Goal: Find specific page/section: Find specific page/section

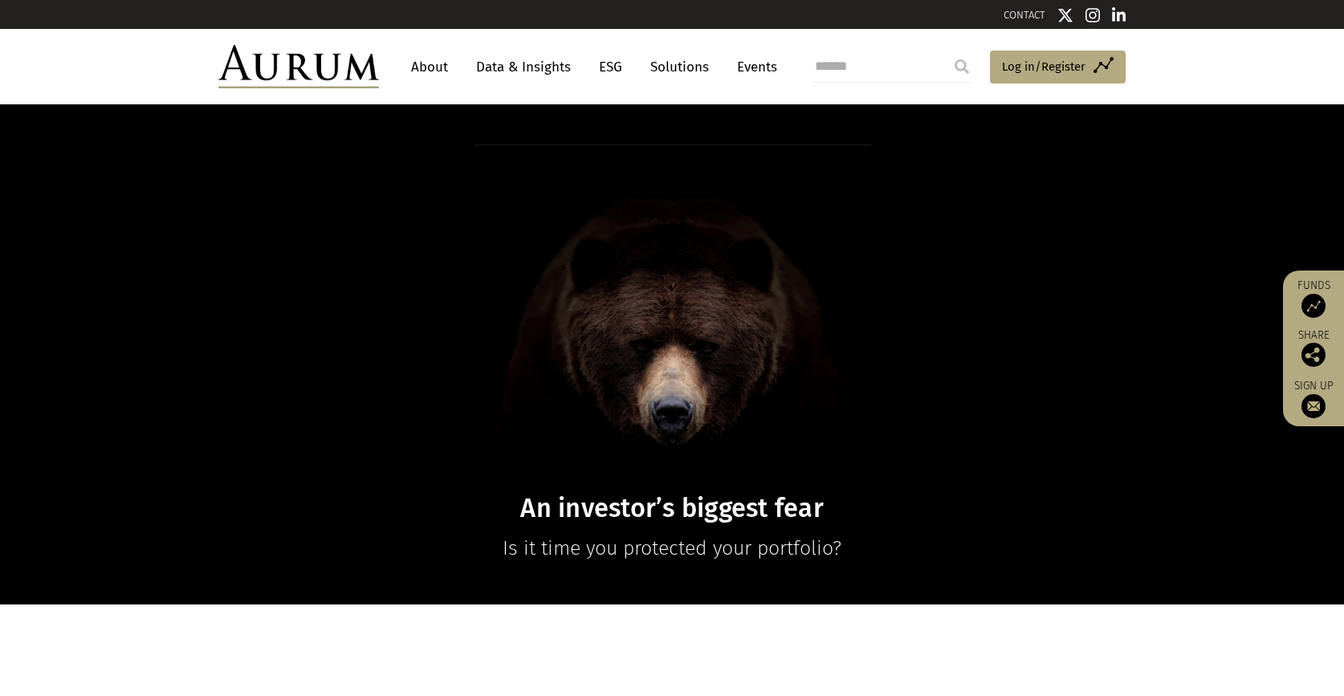
click at [427, 63] on link "About" at bounding box center [429, 67] width 53 height 30
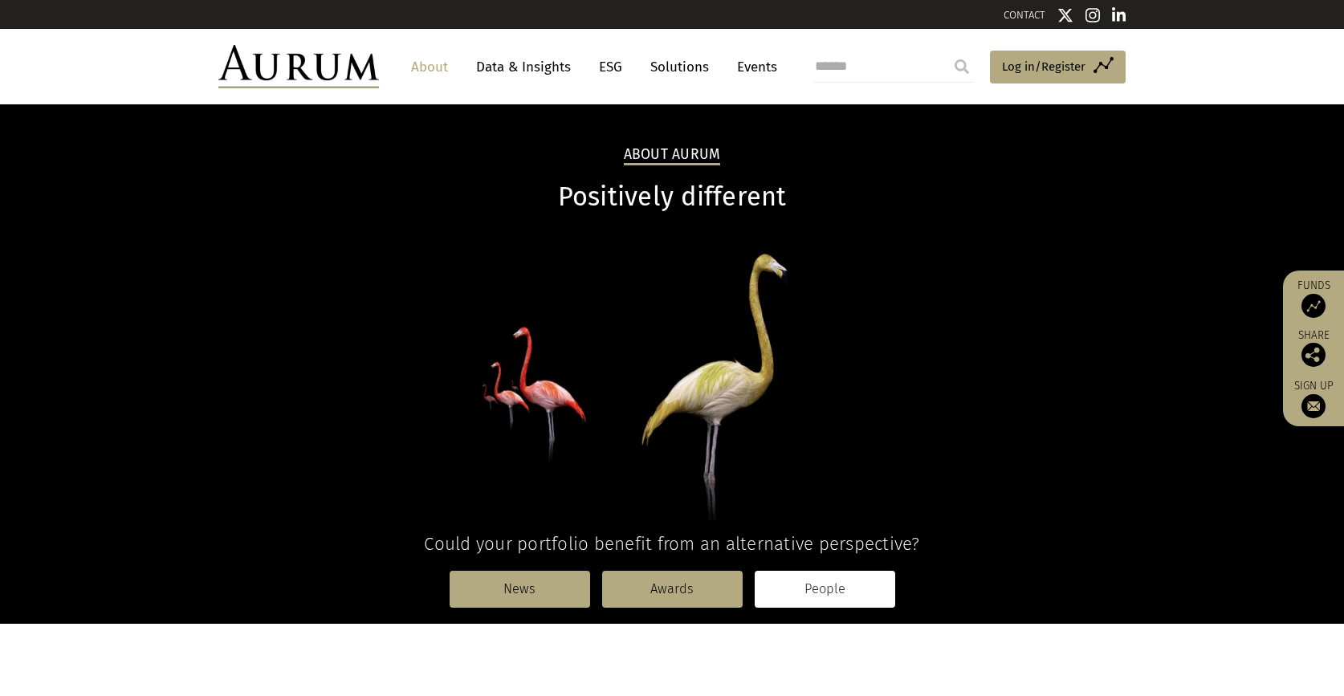
click at [829, 591] on link "People" at bounding box center [825, 589] width 141 height 37
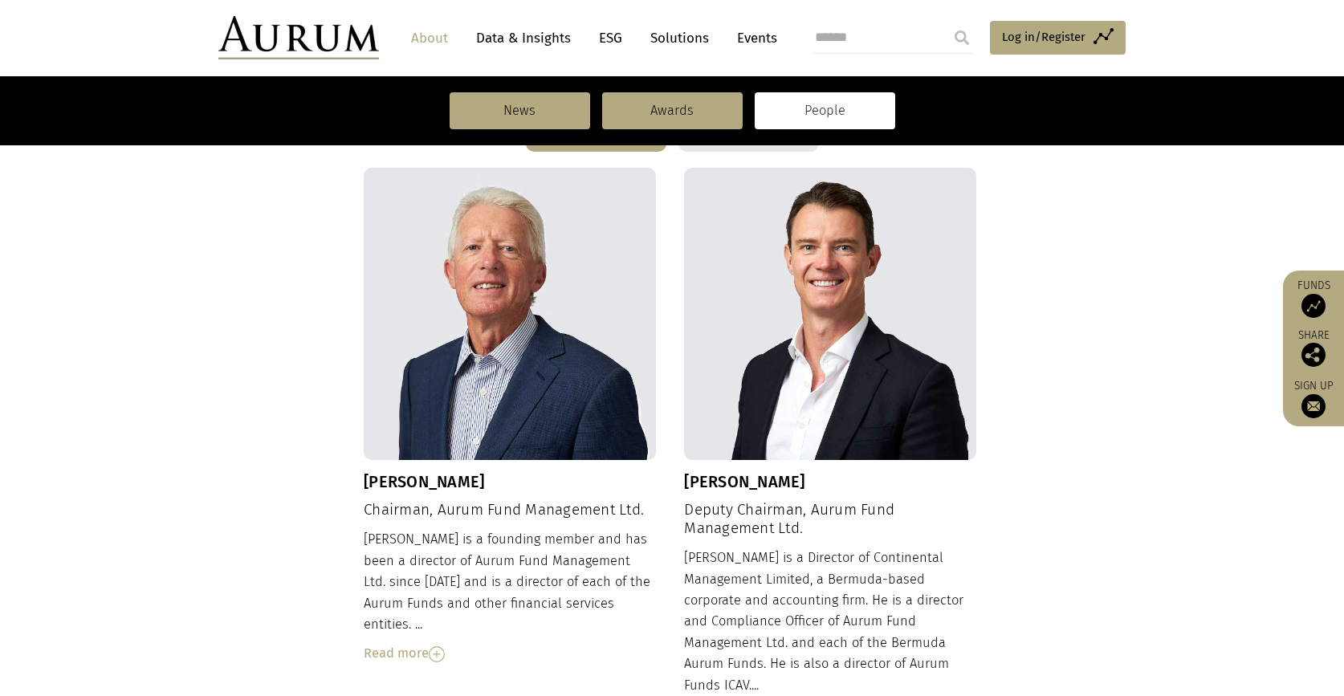
scroll to position [567, 0]
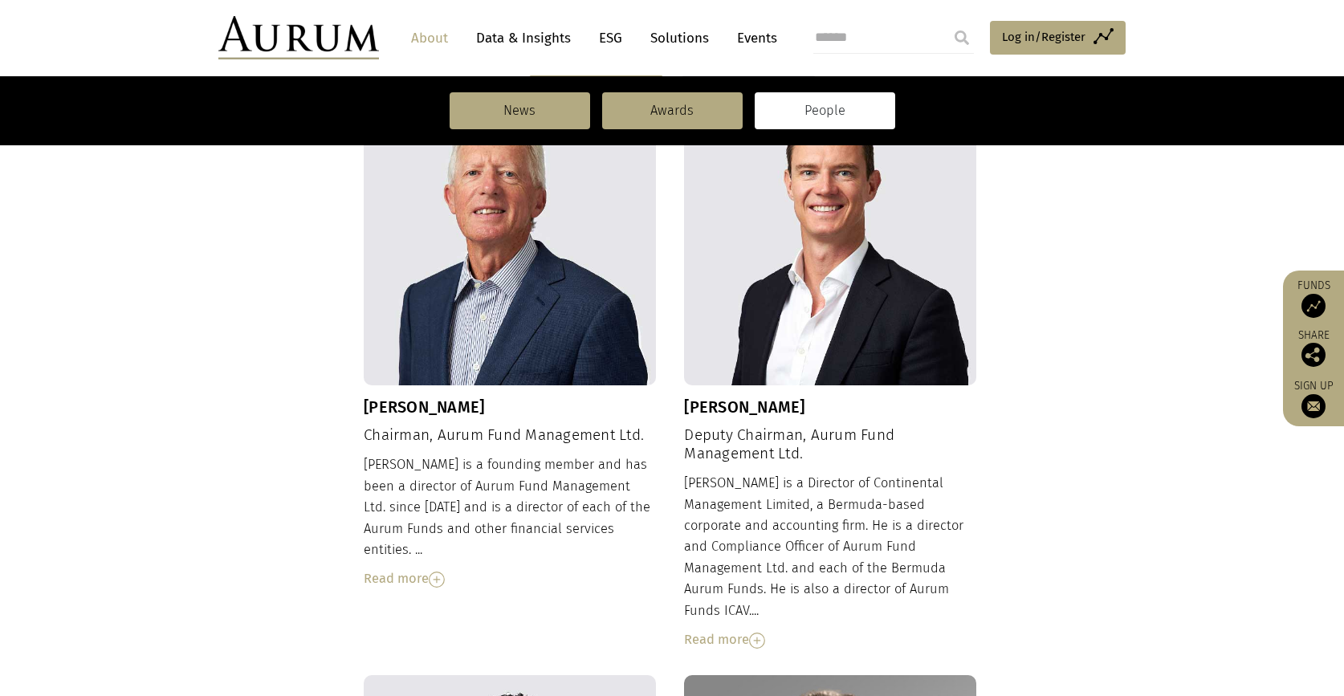
click at [415, 568] on div "Read more" at bounding box center [510, 578] width 292 height 21
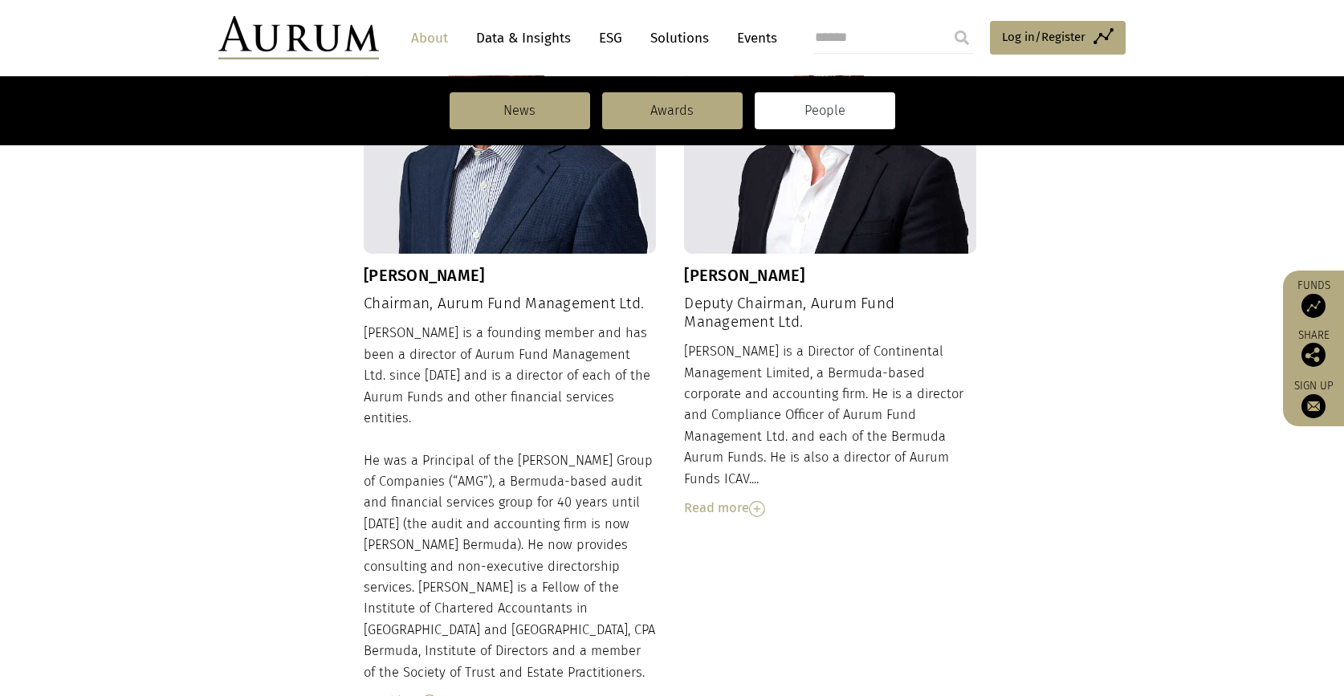
scroll to position [702, 0]
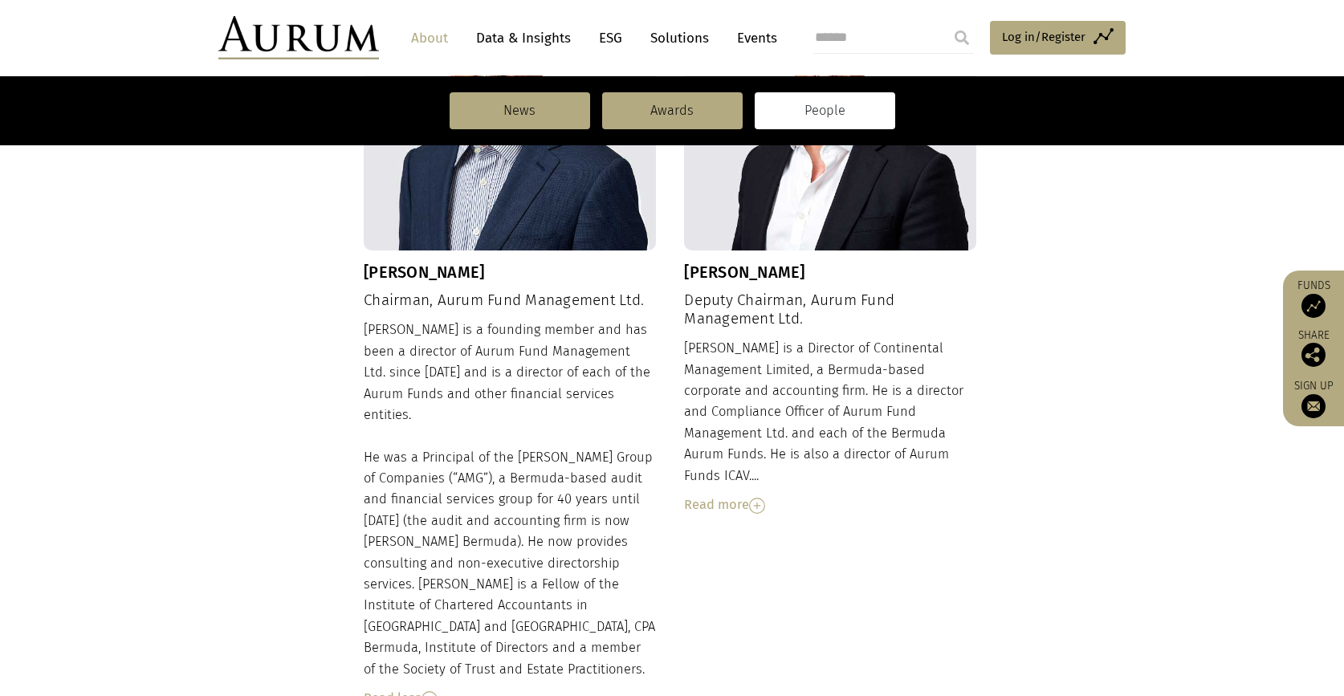
click at [392, 688] on div "Read less" at bounding box center [510, 698] width 292 height 21
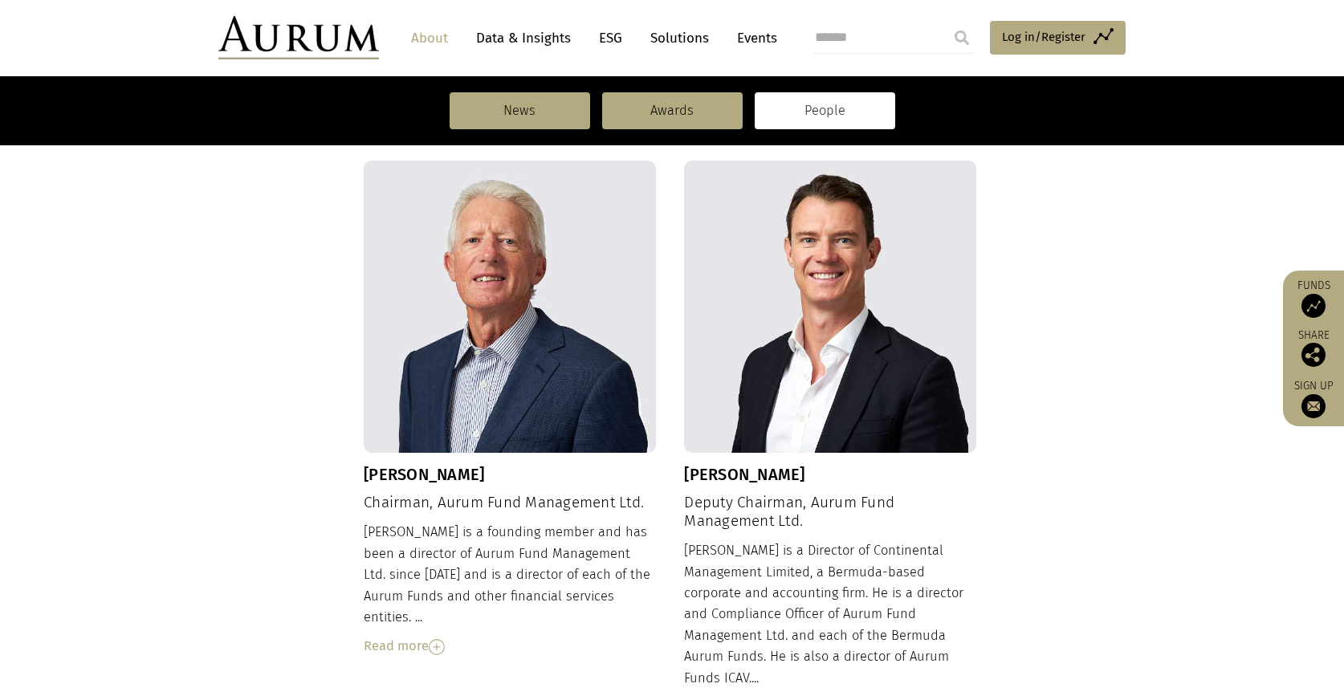
scroll to position [478, 0]
